Goal: Transaction & Acquisition: Obtain resource

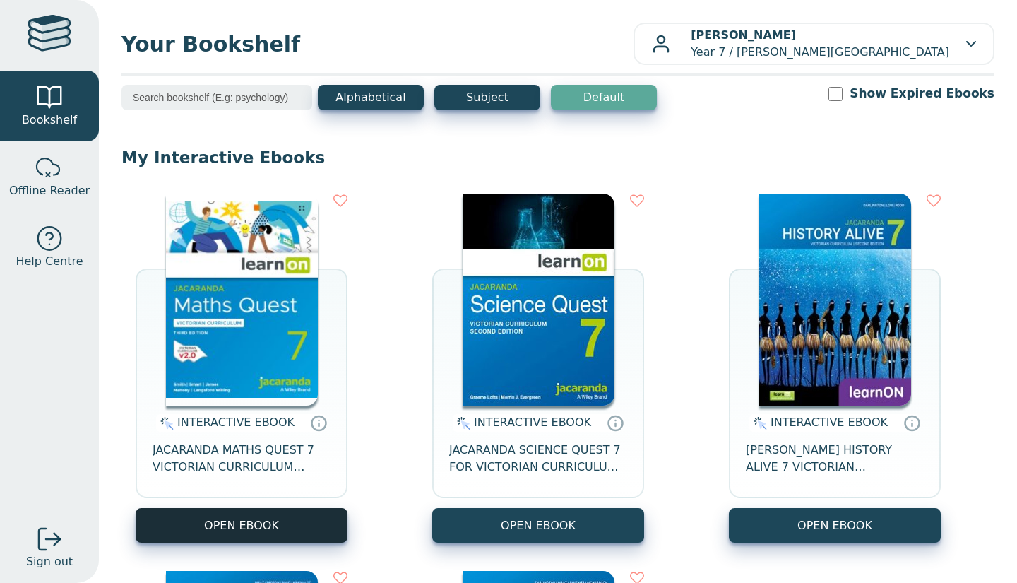
click at [281, 524] on button "OPEN EBOOK" at bounding box center [242, 525] width 212 height 35
